Goal: Navigation & Orientation: Understand site structure

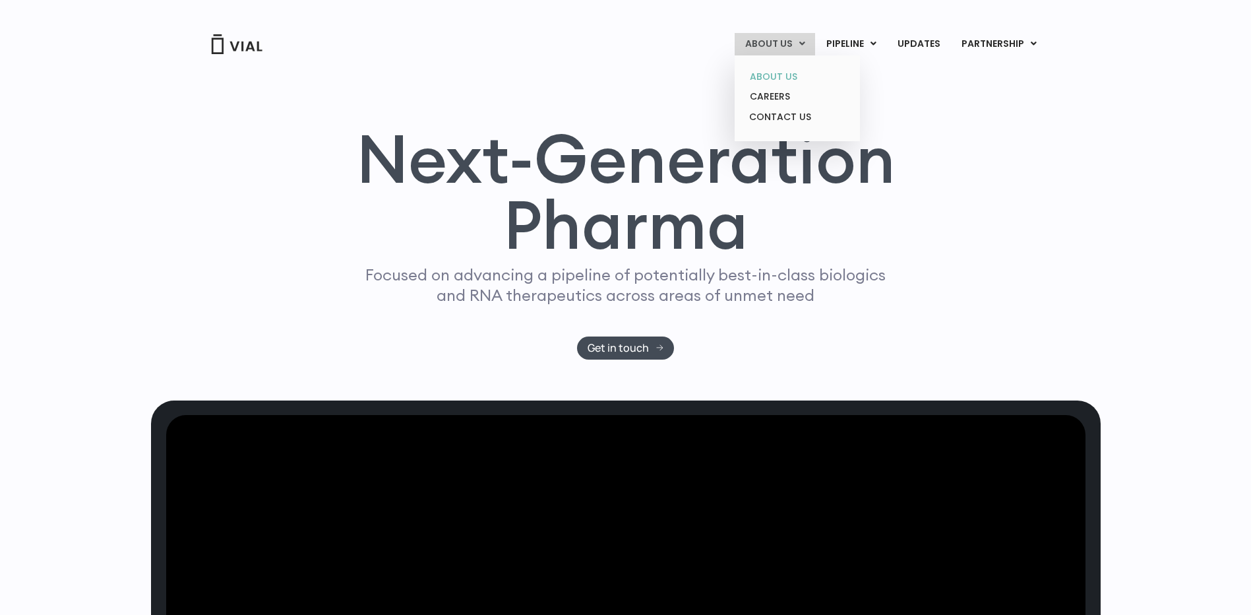
click at [796, 73] on link "ABOUT US" at bounding box center [796, 77] width 115 height 20
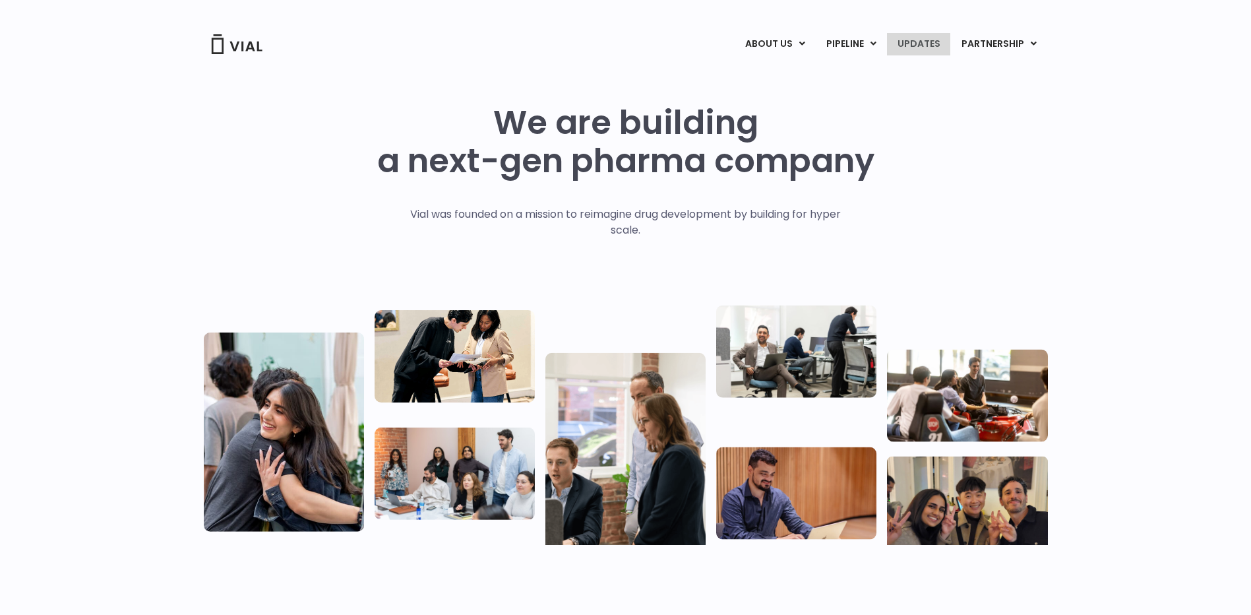
click at [919, 43] on link "UPDATES" at bounding box center [918, 44] width 63 height 22
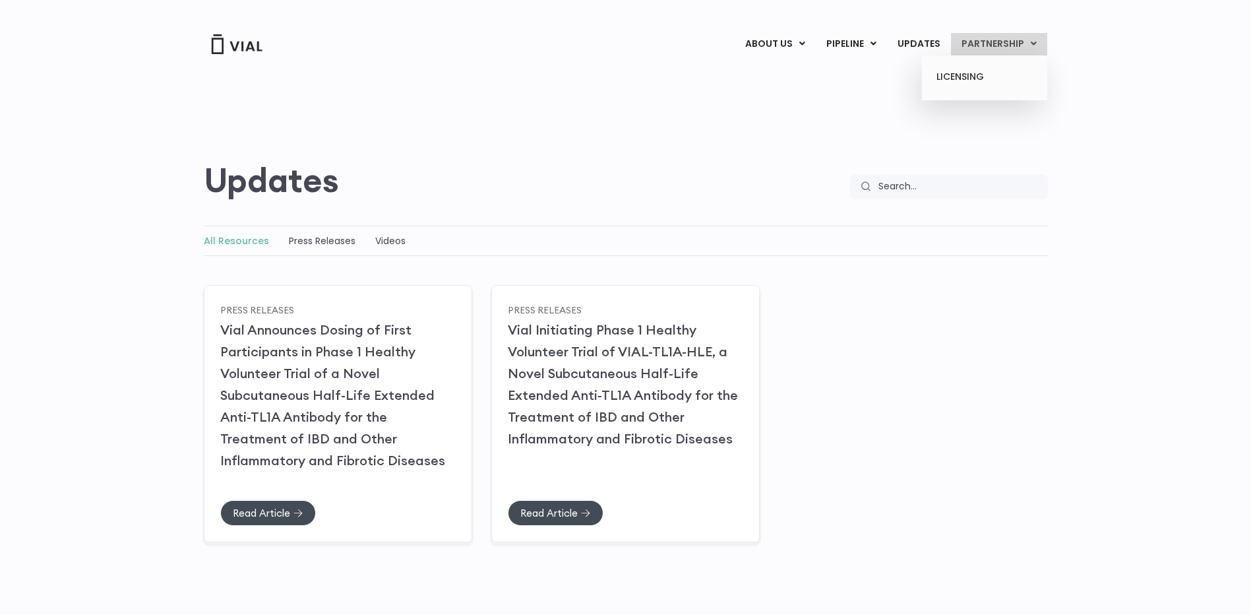
click at [983, 42] on link "PARTNERSHIP" at bounding box center [999, 44] width 96 height 22
click at [972, 73] on link "LICENSING" at bounding box center [984, 77] width 115 height 21
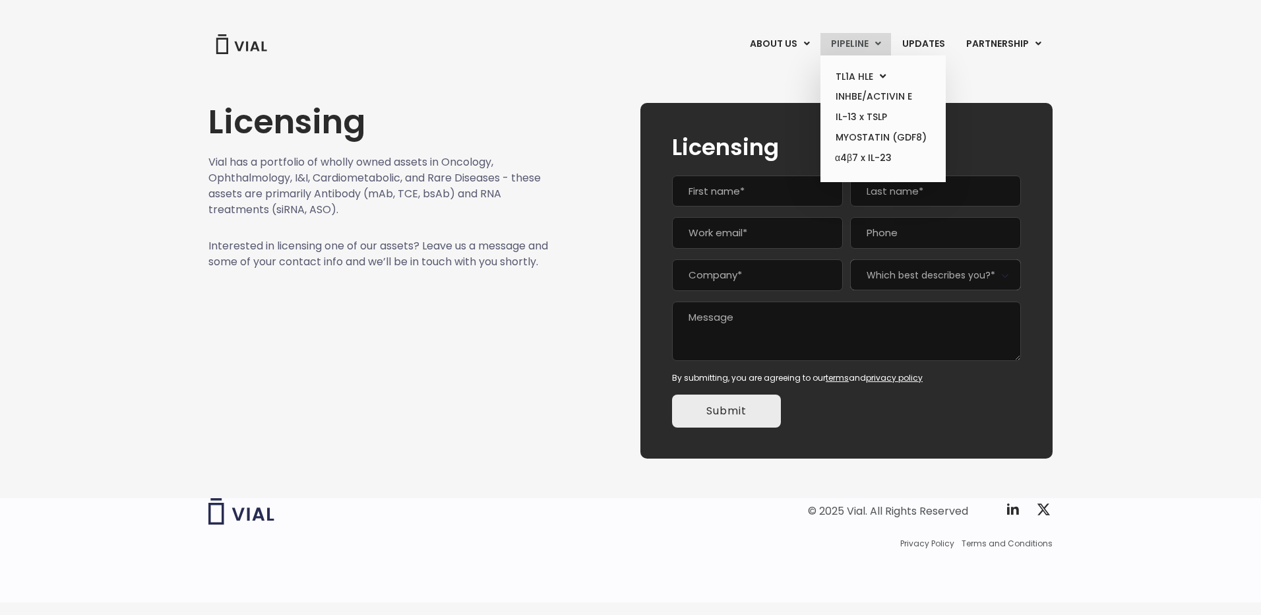
click at [853, 48] on link "PIPELINE" at bounding box center [855, 44] width 71 height 22
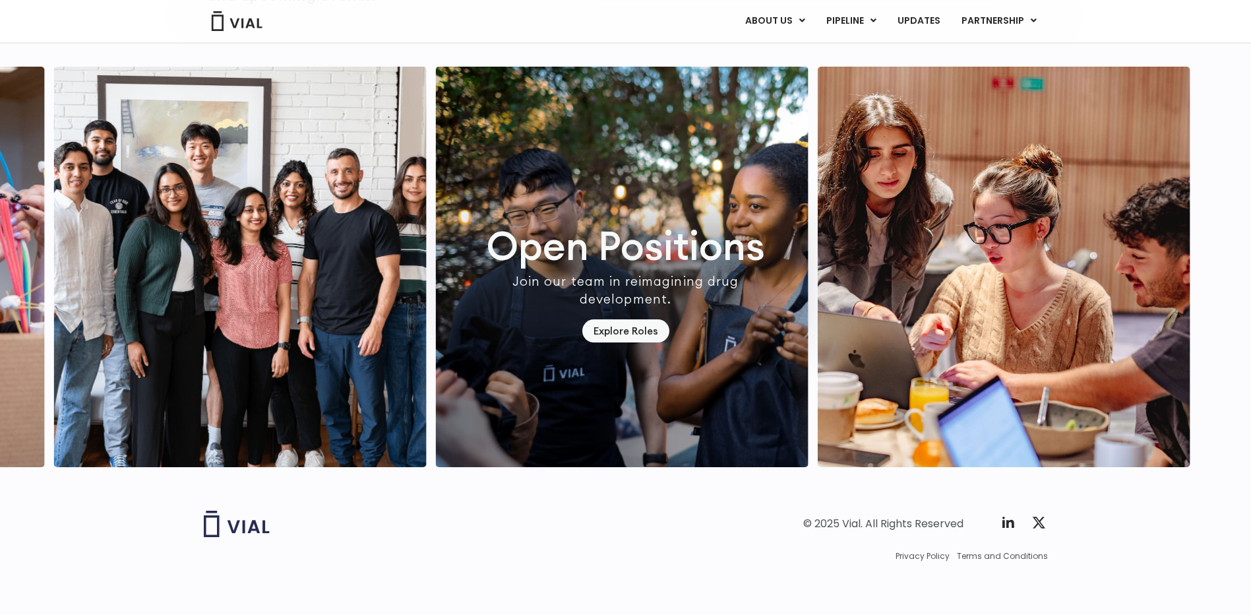
scroll to position [3644, 0]
